Goal: Browse casually: Explore the website without a specific task or goal

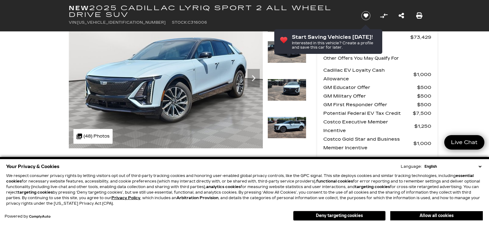
scroll to position [31, 0]
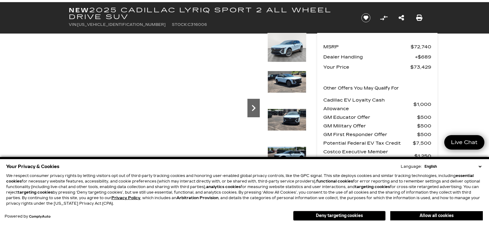
click at [255, 107] on icon "Next" at bounding box center [253, 108] width 12 height 12
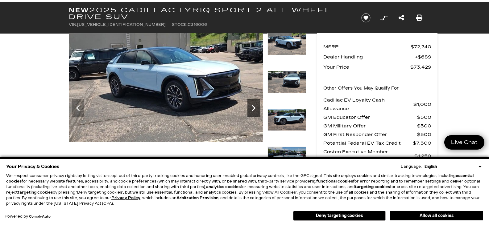
click at [254, 107] on icon "Next" at bounding box center [253, 108] width 12 height 12
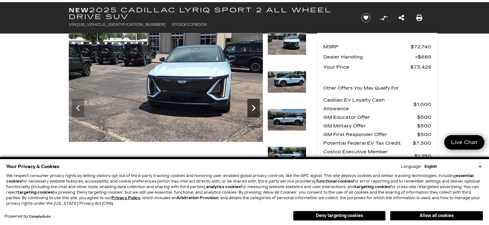
click at [254, 107] on icon "Next" at bounding box center [253, 108] width 12 height 12
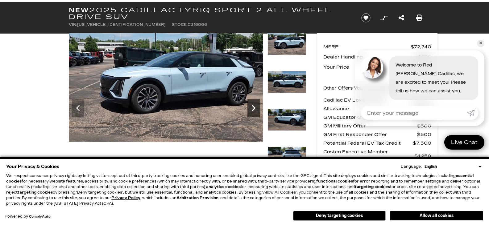
click at [254, 107] on icon "Next" at bounding box center [253, 108] width 12 height 12
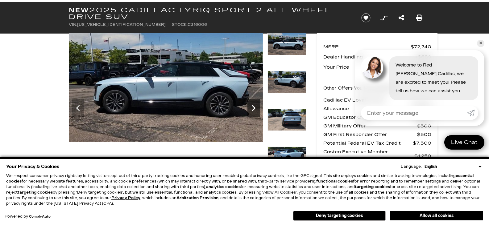
click at [254, 107] on icon "Next" at bounding box center [253, 108] width 12 height 12
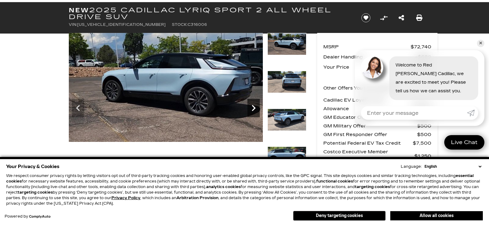
click at [254, 107] on icon "Next" at bounding box center [253, 108] width 12 height 12
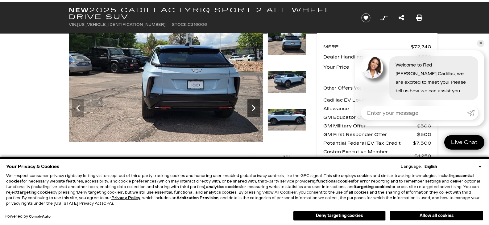
click at [254, 107] on icon "Next" at bounding box center [253, 108] width 12 height 12
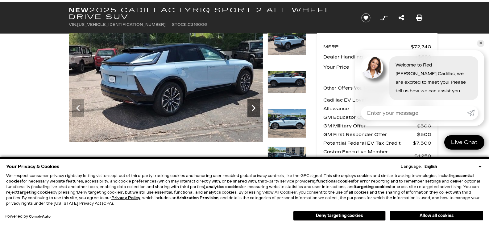
click at [254, 108] on icon "Next" at bounding box center [254, 108] width 4 height 6
